Goal: Check status

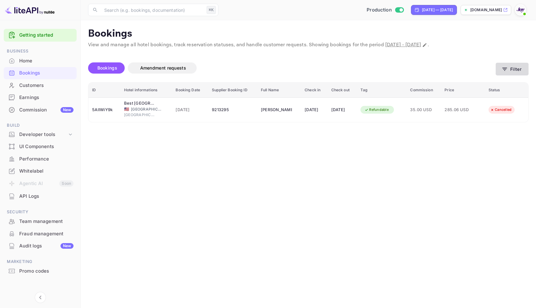
click at [518, 73] on button "Filter" at bounding box center [512, 69] width 33 height 13
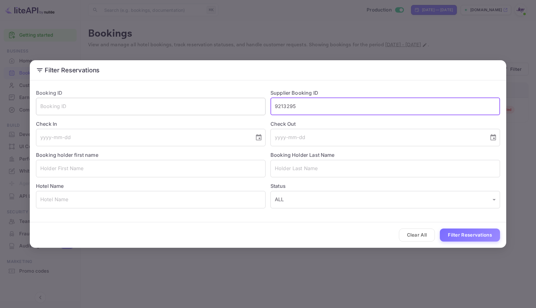
drag, startPoint x: 310, startPoint y: 107, endPoint x: 244, endPoint y: 105, distance: 66.1
click at [244, 105] on div "Booking ID ​ Supplier Booking ID 9213295 ​ Check In ​ Check Out ​ Booking holde…" at bounding box center [265, 146] width 469 height 124
paste input "9638847"
type input "9638847"
click at [440, 228] on button "Filter Reservations" at bounding box center [470, 234] width 60 height 13
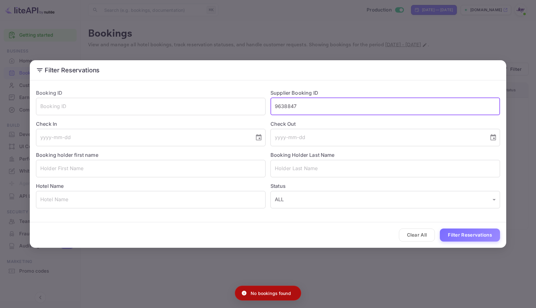
click at [305, 46] on div "Filter Reservations Booking ID ​ Supplier Booking ID 9638847 ​ Check In ​ Check…" at bounding box center [268, 154] width 536 height 308
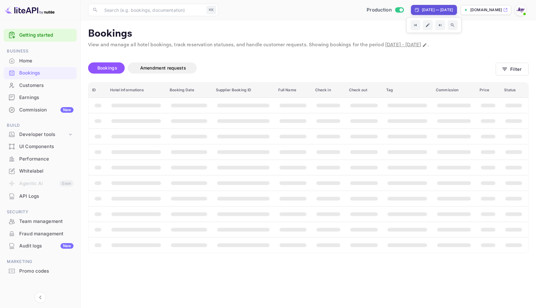
click at [438, 13] on div "[DATE] — [DATE]" at bounding box center [434, 10] width 46 height 10
select select "7"
select select "2025"
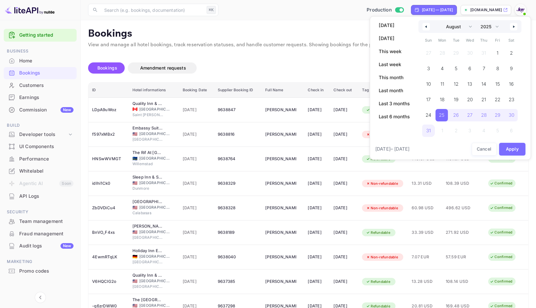
click at [512, 23] on button "button" at bounding box center [513, 26] width 7 height 7
select select "8"
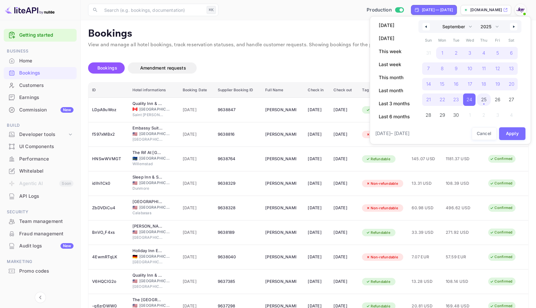
click at [490, 95] on span "25" at bounding box center [484, 99] width 14 height 12
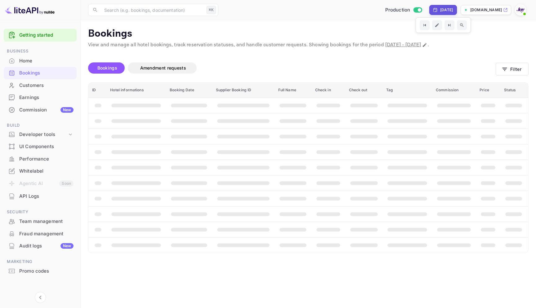
click at [433, 10] on icon at bounding box center [435, 9] width 5 height 5
select select "8"
select select "2025"
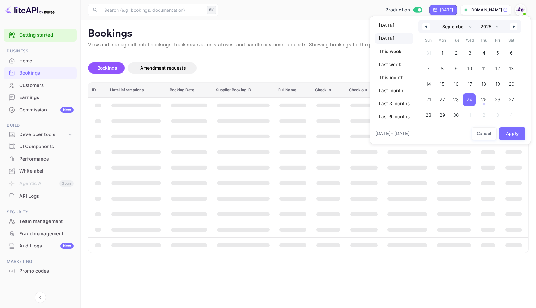
click at [427, 27] on icon "button" at bounding box center [425, 26] width 3 height 2
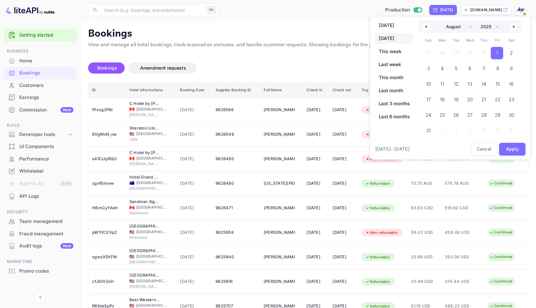
click at [502, 52] on span "1" at bounding box center [497, 53] width 12 height 12
click at [513, 28] on button "button" at bounding box center [513, 26] width 7 height 7
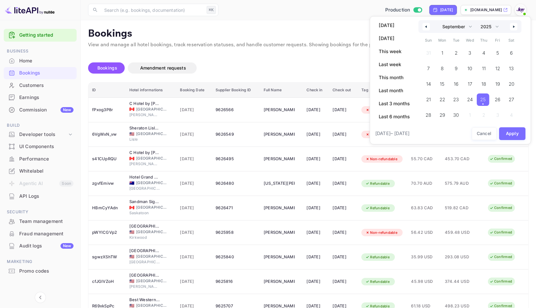
click at [482, 99] on span "25" at bounding box center [483, 99] width 6 height 11
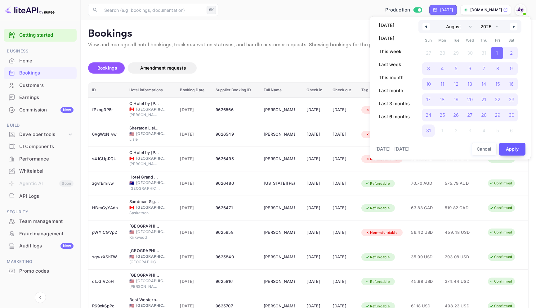
click at [515, 153] on button "Apply" at bounding box center [512, 149] width 27 height 13
select select "6"
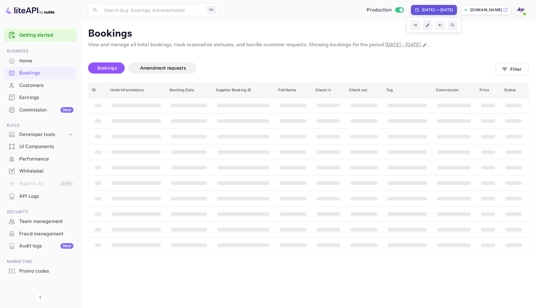
click at [444, 11] on div "[DATE] — [DATE]" at bounding box center [437, 10] width 31 height 6
select select "6"
select select "2025"
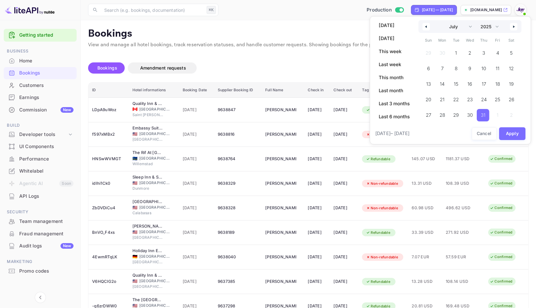
click at [513, 25] on button "button" at bounding box center [513, 26] width 7 height 7
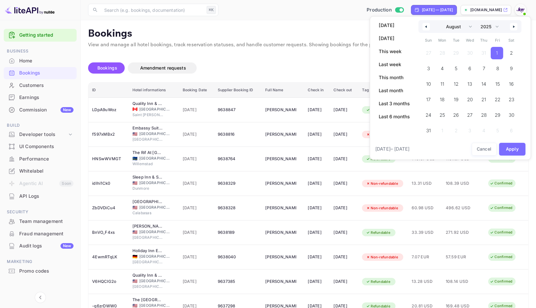
click at [497, 50] on span "1" at bounding box center [497, 52] width 2 height 11
click at [517, 23] on button "button" at bounding box center [513, 26] width 7 height 7
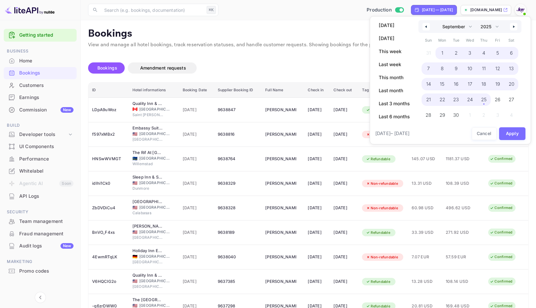
click at [486, 101] on span "25" at bounding box center [484, 99] width 6 height 11
select select "7"
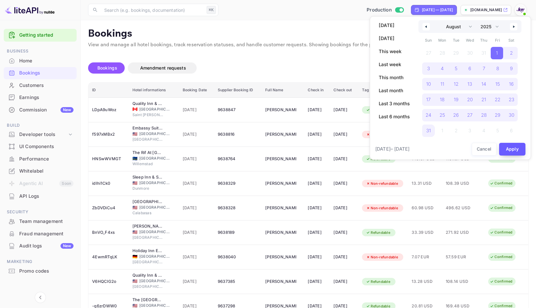
click at [521, 153] on button "Apply" at bounding box center [512, 149] width 27 height 13
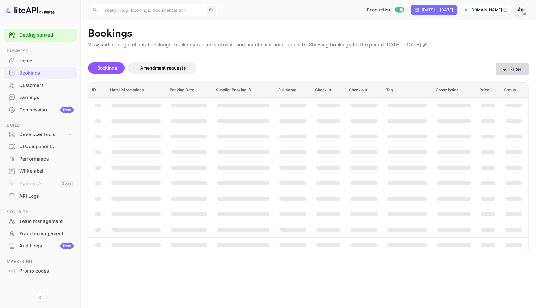
click at [511, 69] on button "Filter" at bounding box center [512, 69] width 33 height 13
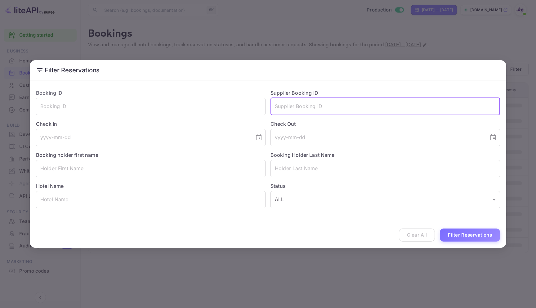
click at [347, 111] on input "text" at bounding box center [386, 106] width 230 height 17
paste input "9638847"
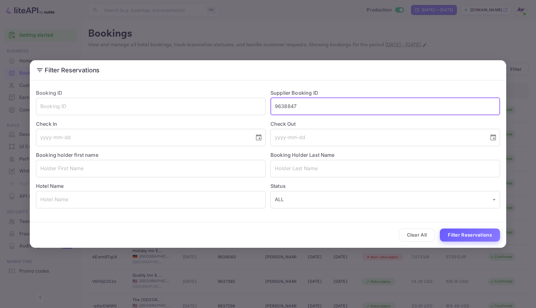
type input "9638847"
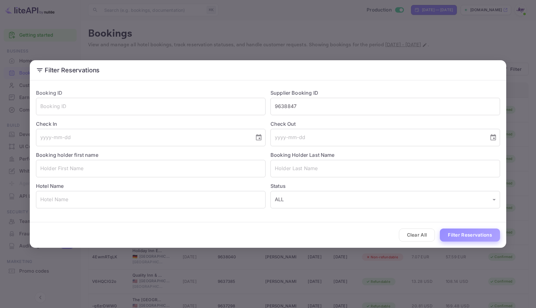
click at [497, 240] on button "Filter Reservations" at bounding box center [470, 234] width 60 height 13
